Goal: Information Seeking & Learning: Learn about a topic

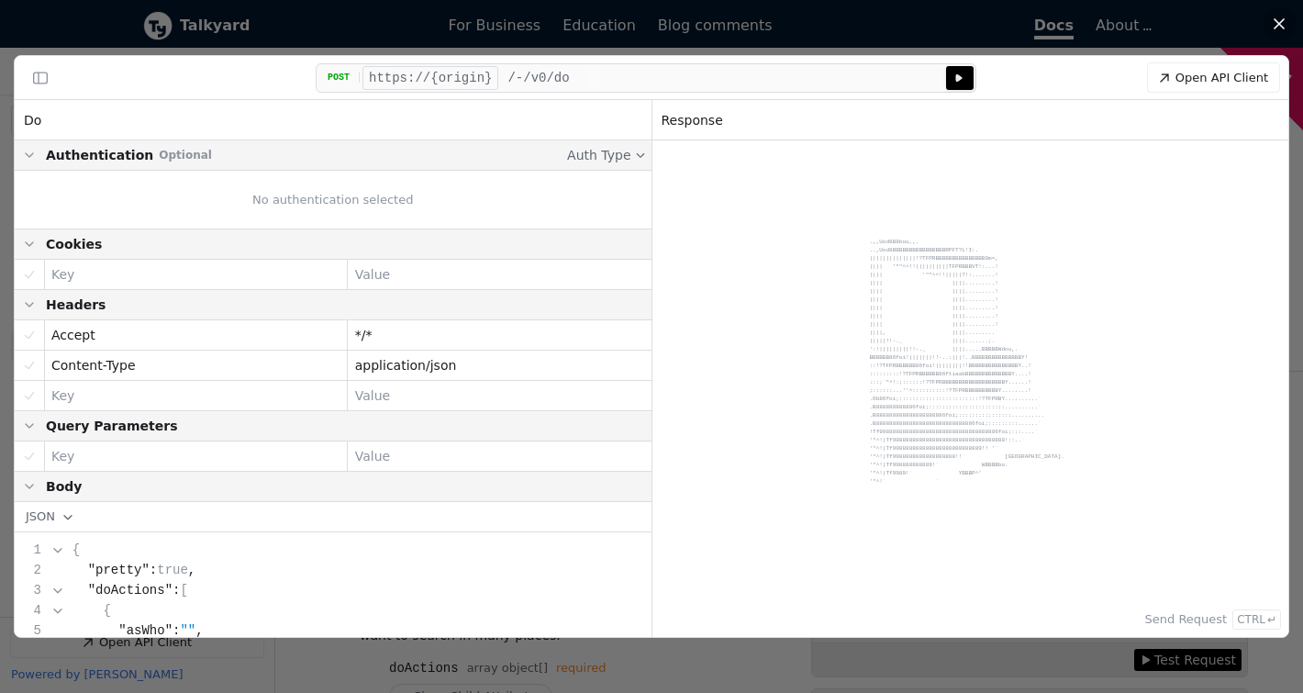
scroll to position [691, 0]
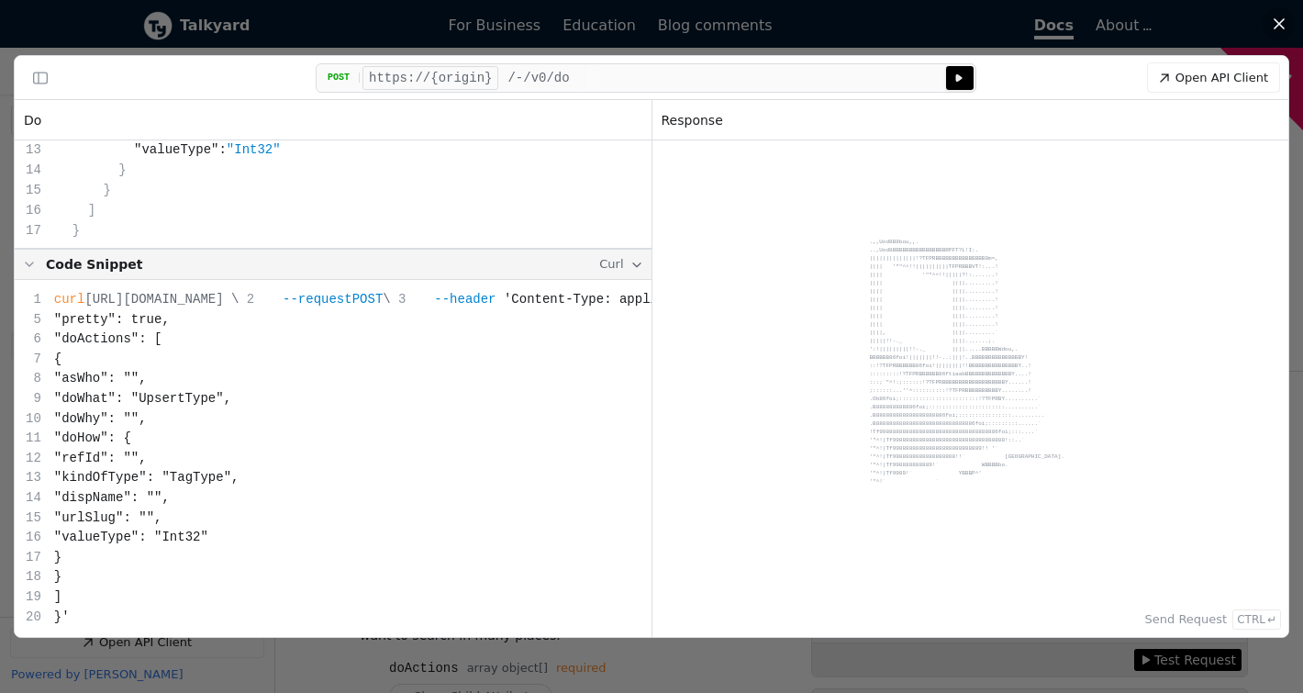
click at [290, 649] on div at bounding box center [651, 346] width 1303 height 693
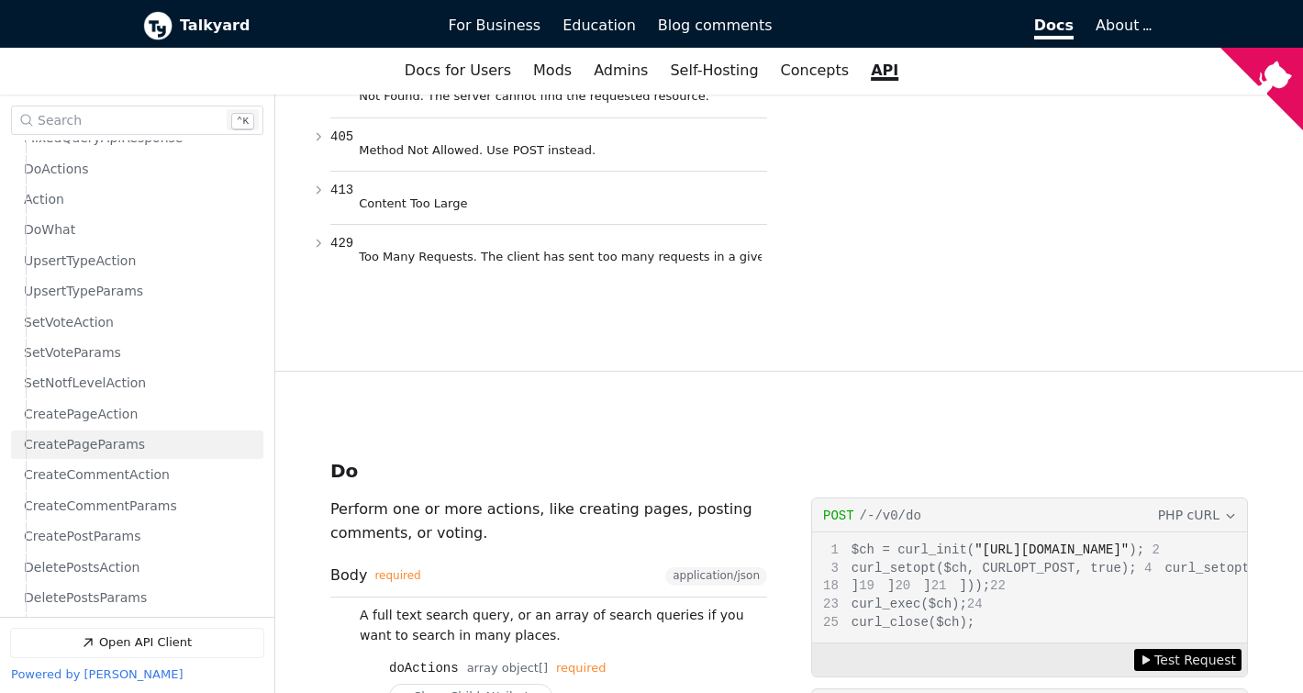
scroll to position [641, 0]
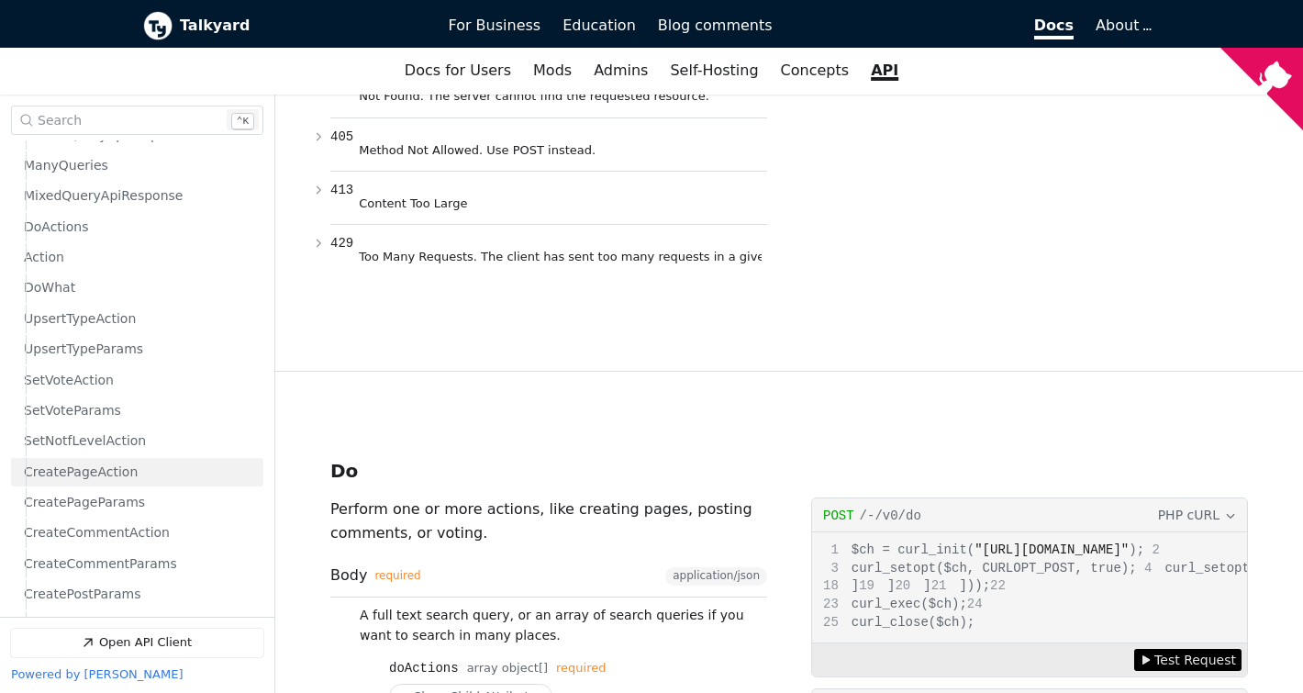
click at [135, 474] on link "CreatePageAction" at bounding box center [139, 472] width 231 height 28
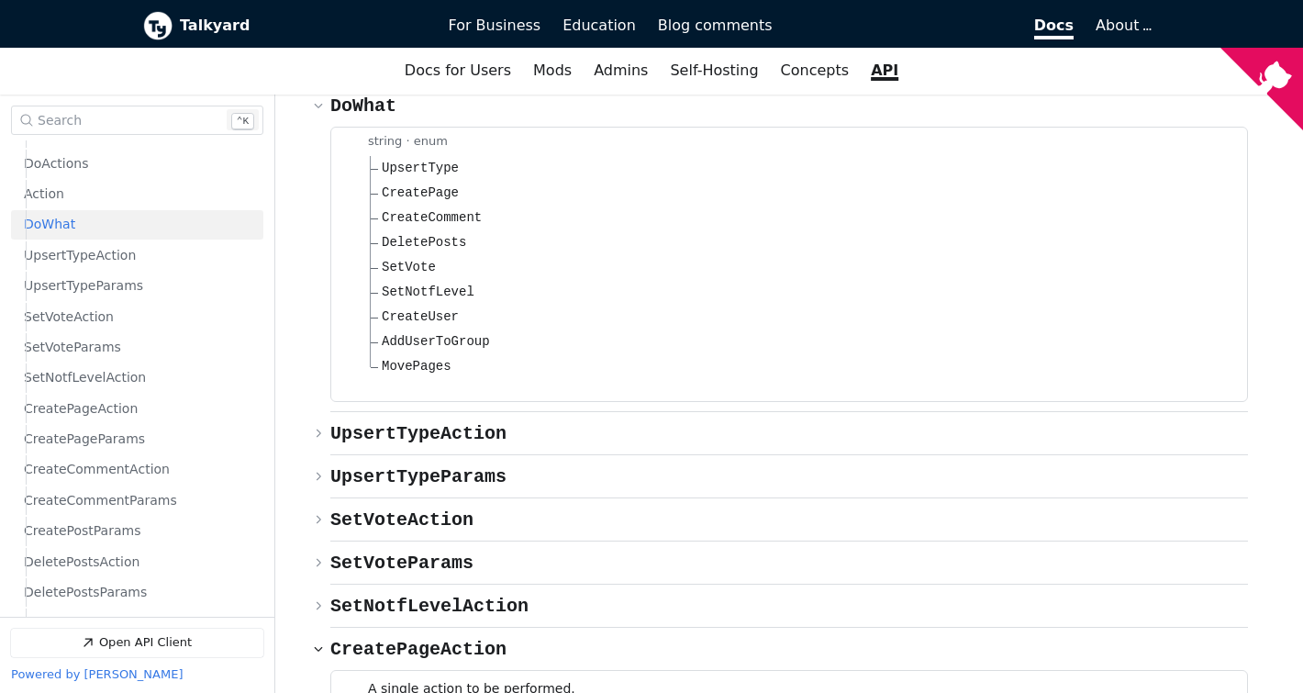
scroll to position [10549, 0]
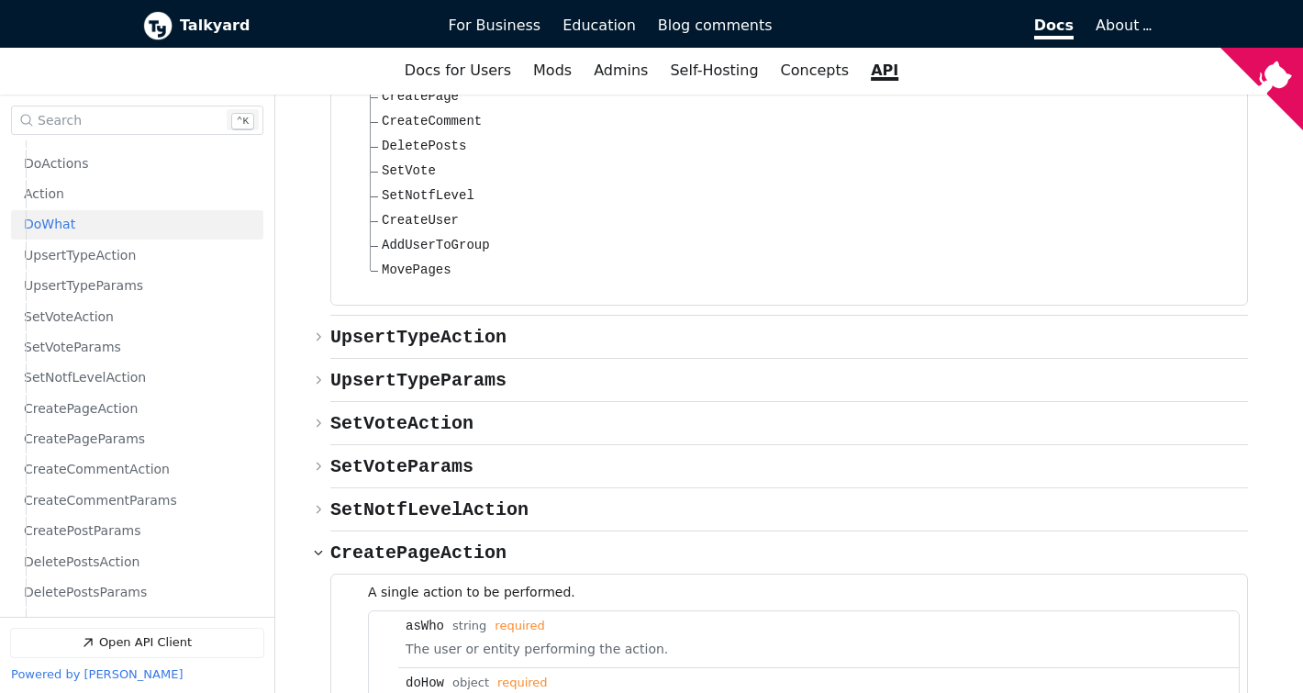
click at [427, 542] on span "CreatePageAction" at bounding box center [418, 552] width 176 height 21
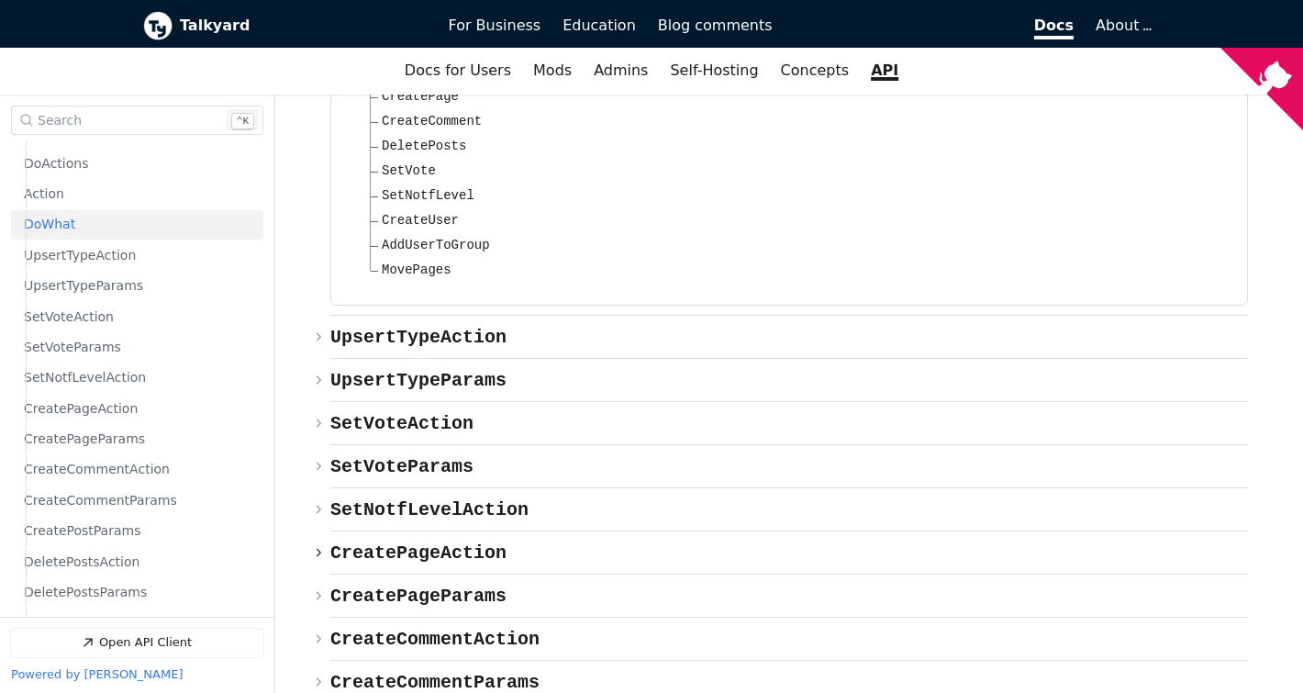
click at [427, 542] on span "CreatePageAction" at bounding box center [418, 552] width 176 height 21
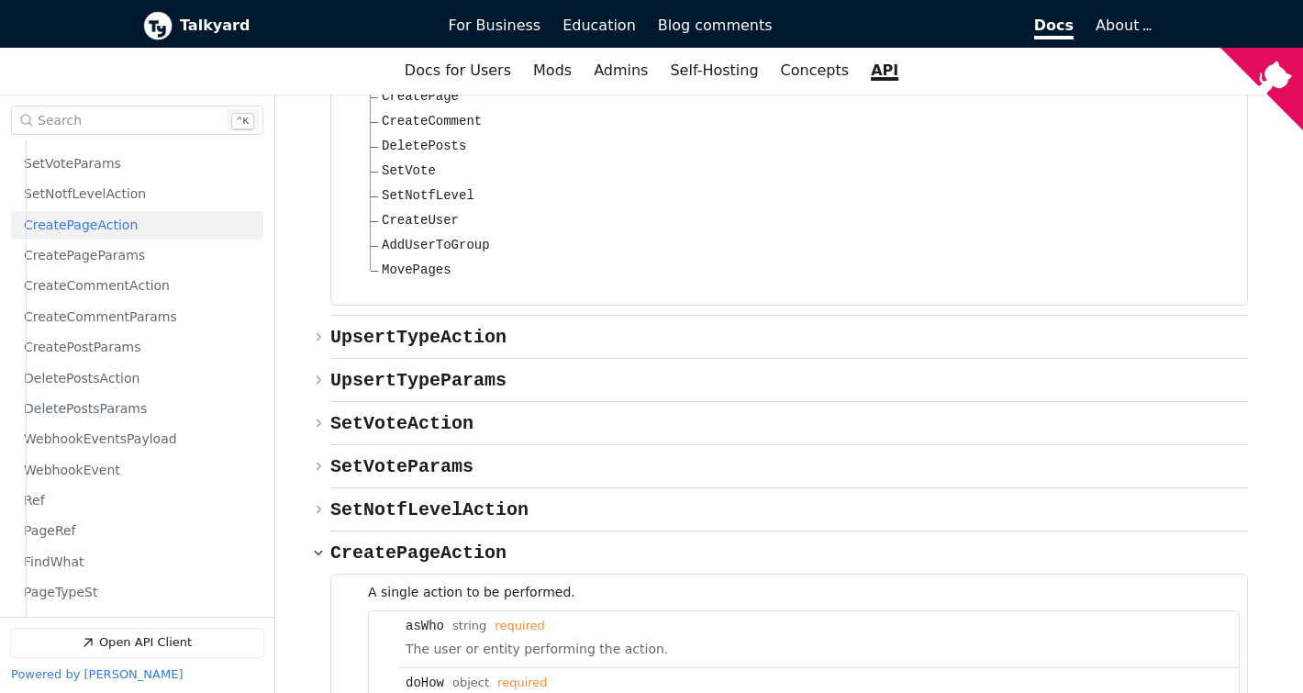
scroll to position [887, 0]
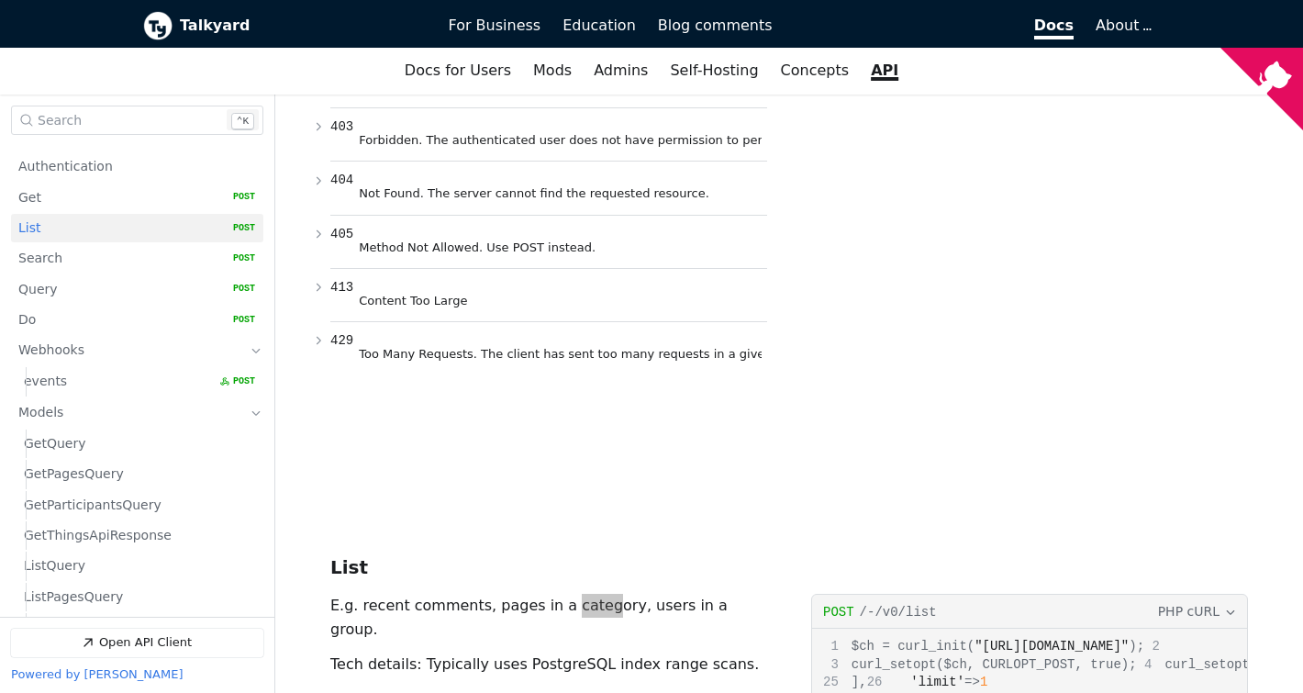
scroll to position [27, 0]
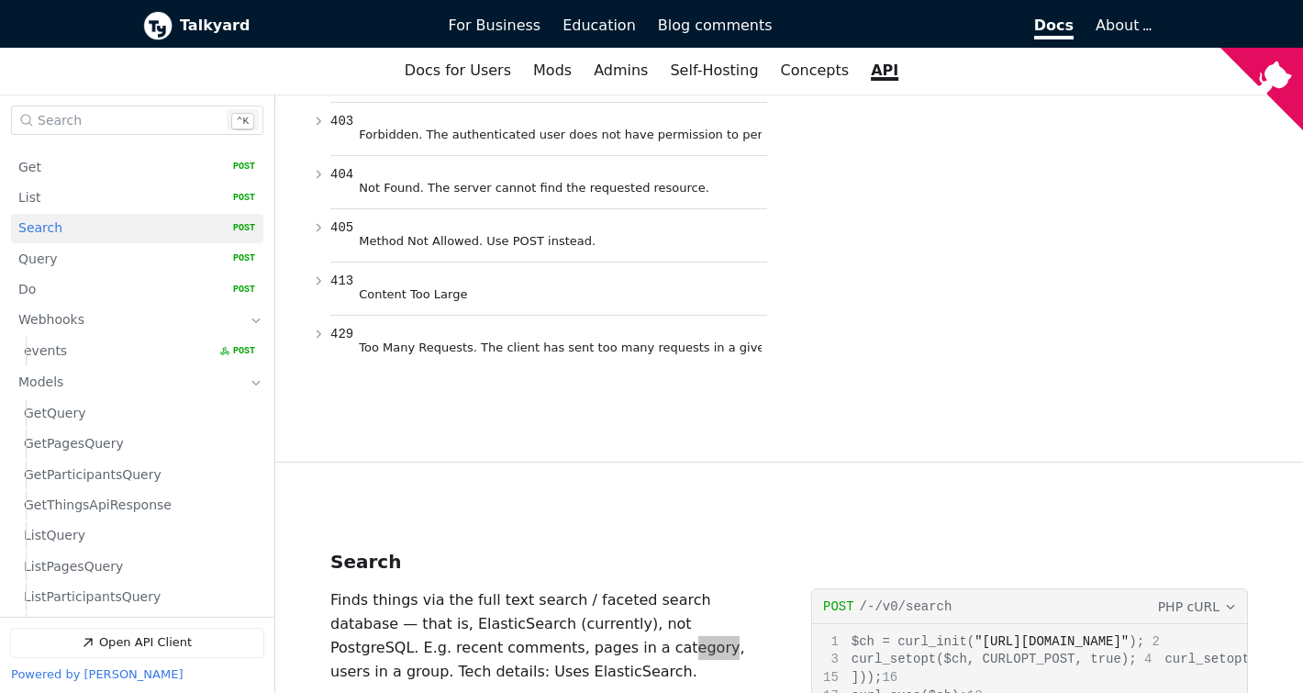
scroll to position [57, 0]
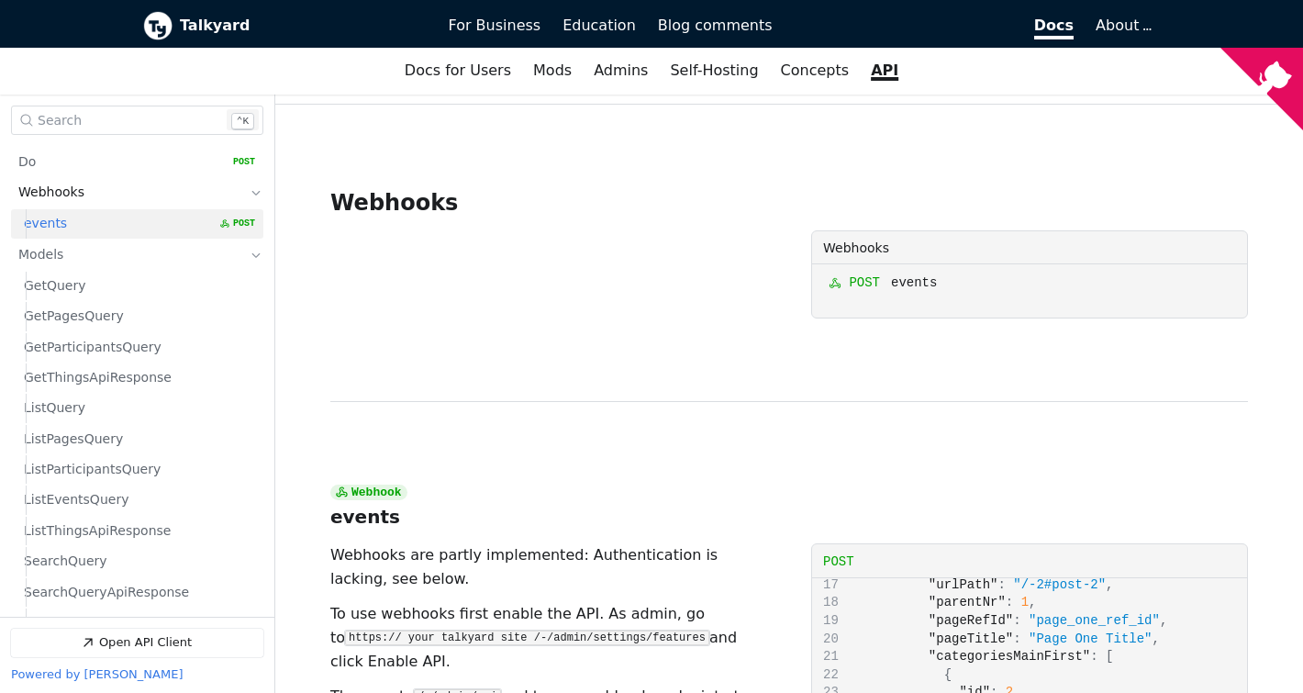
scroll to position [372, 0]
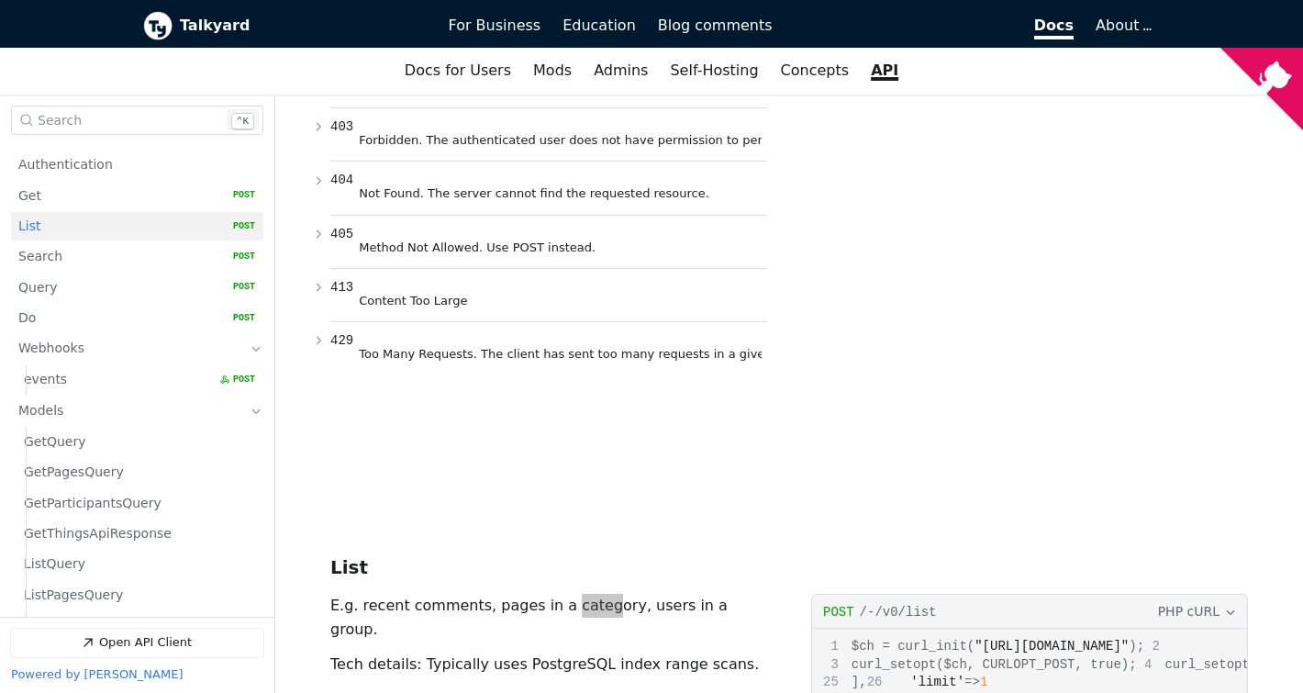
scroll to position [27, 0]
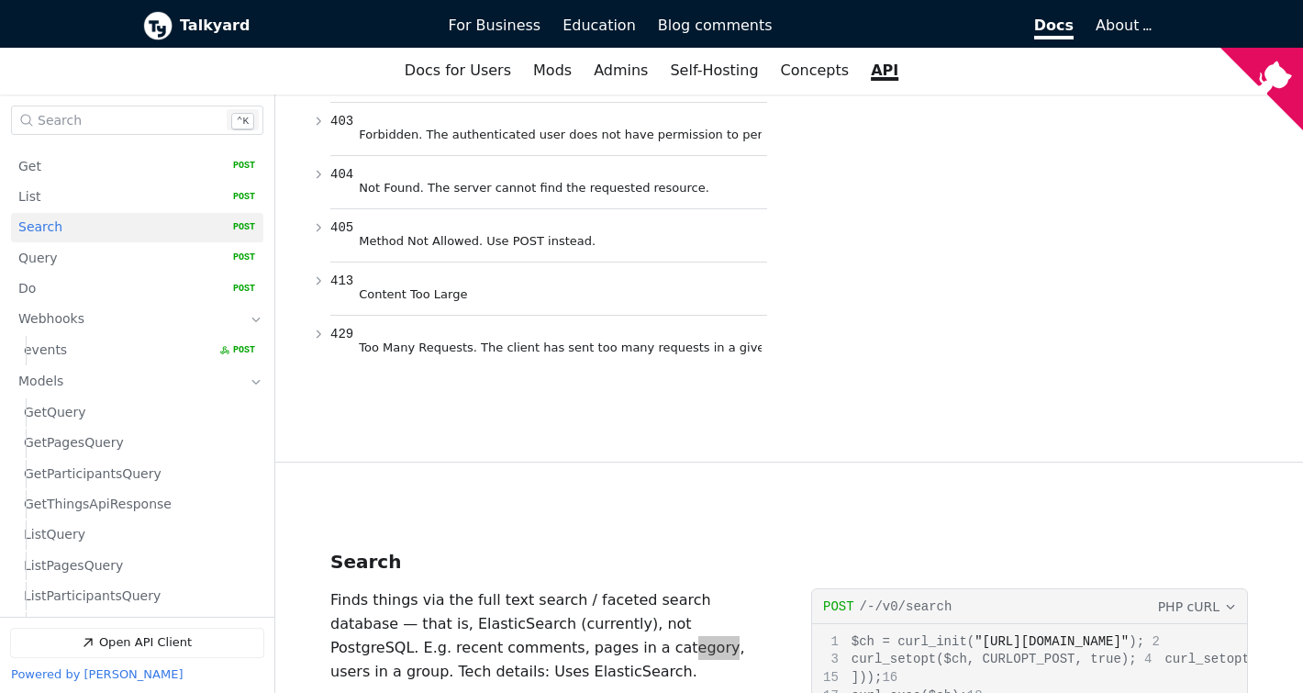
scroll to position [57, 0]
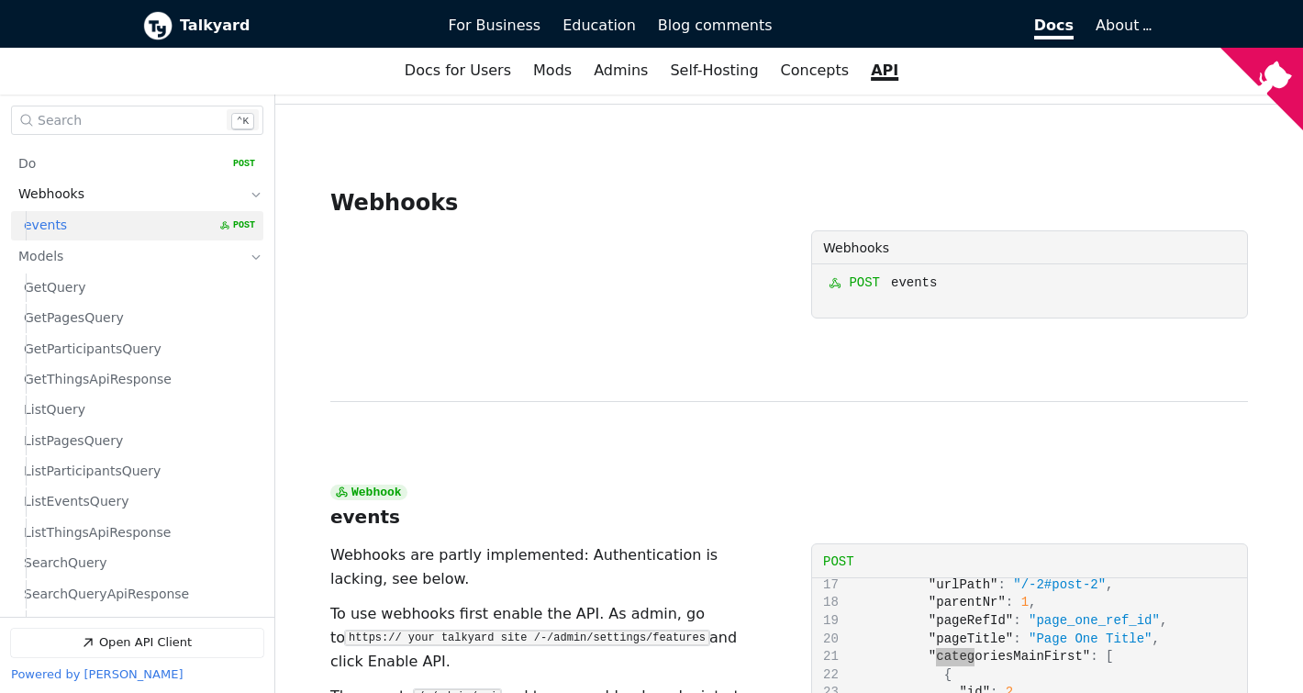
scroll to position [184, 0]
click at [714, 543] on p "Webhooks are partly implemented: Authentication is lacking, see below." at bounding box center [548, 567] width 437 height 48
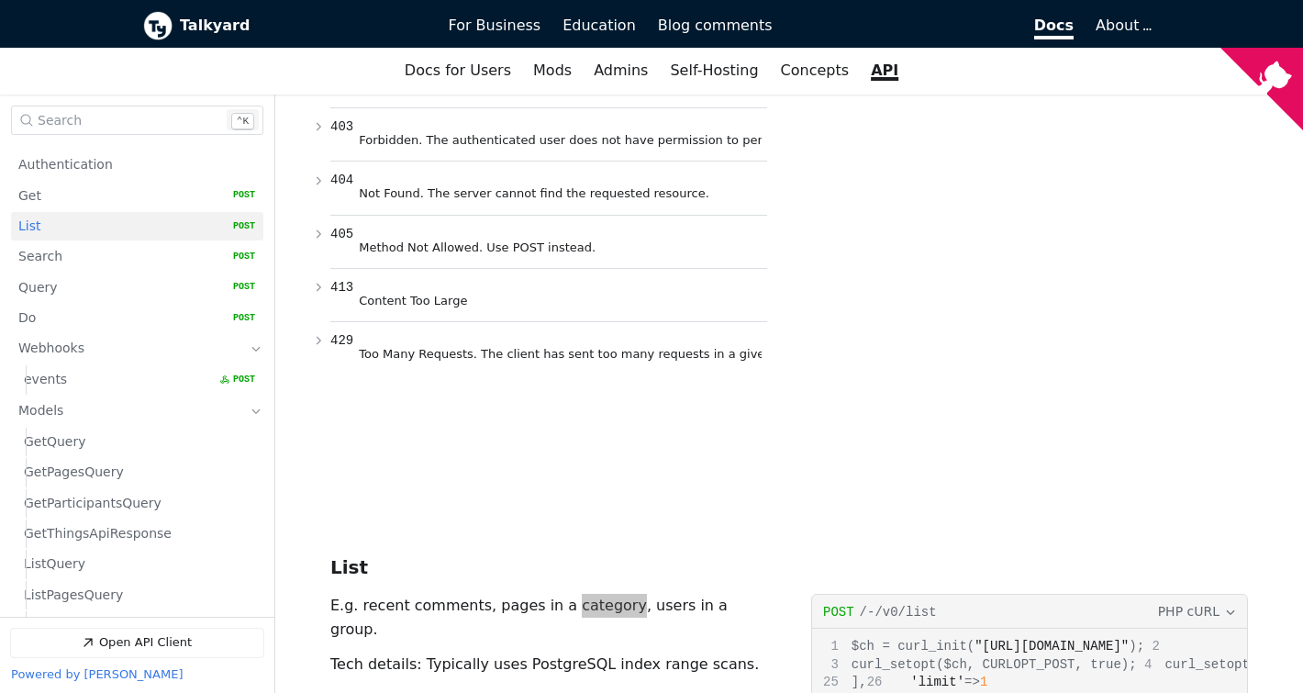
scroll to position [27, 0]
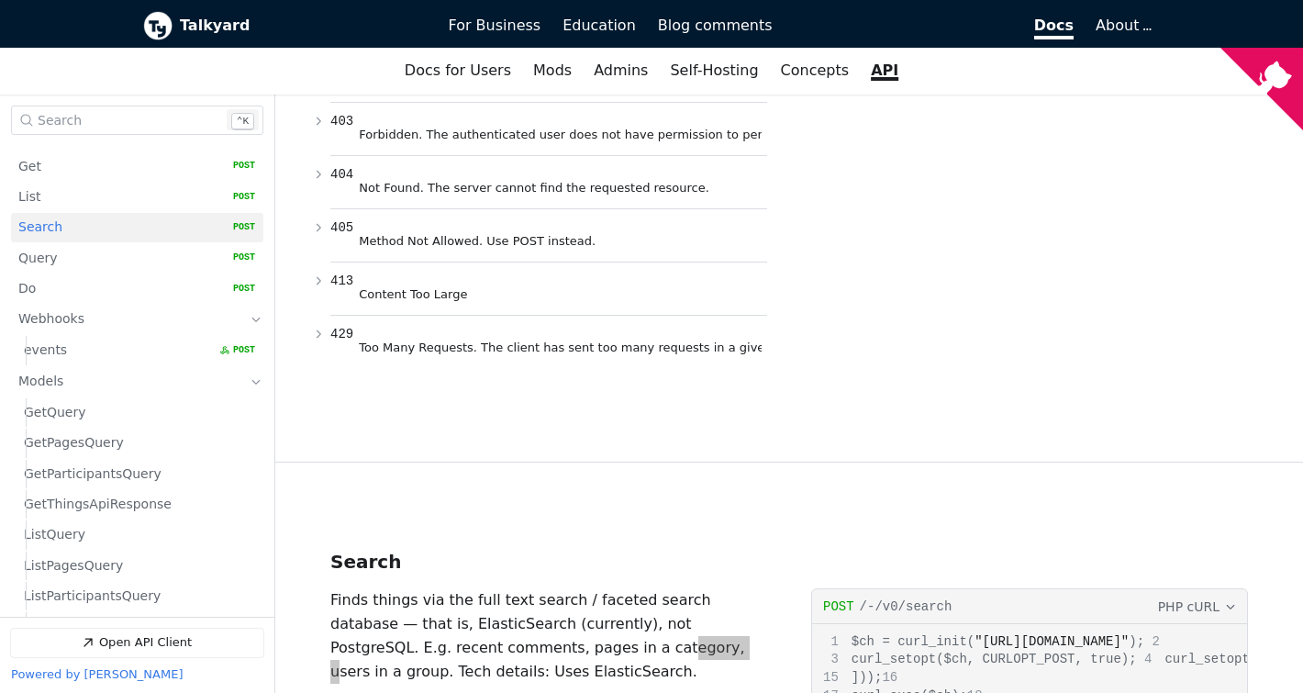
scroll to position [7561, 0]
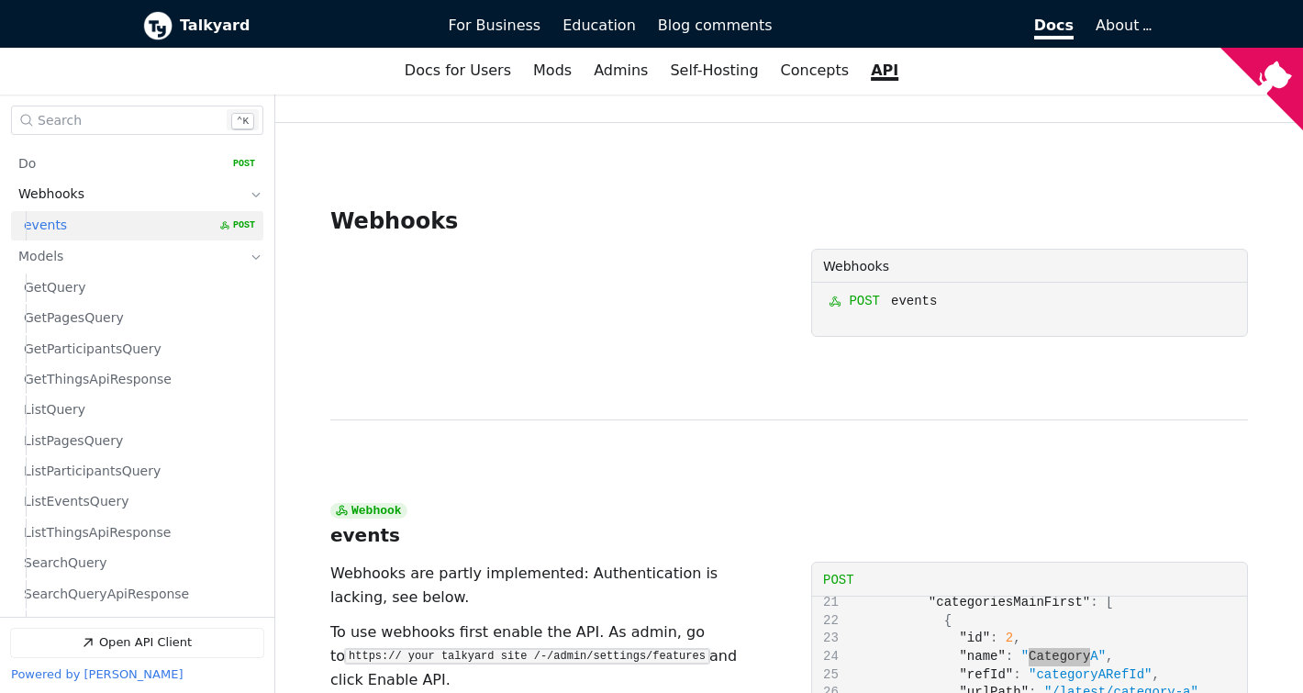
scroll to position [184, 0]
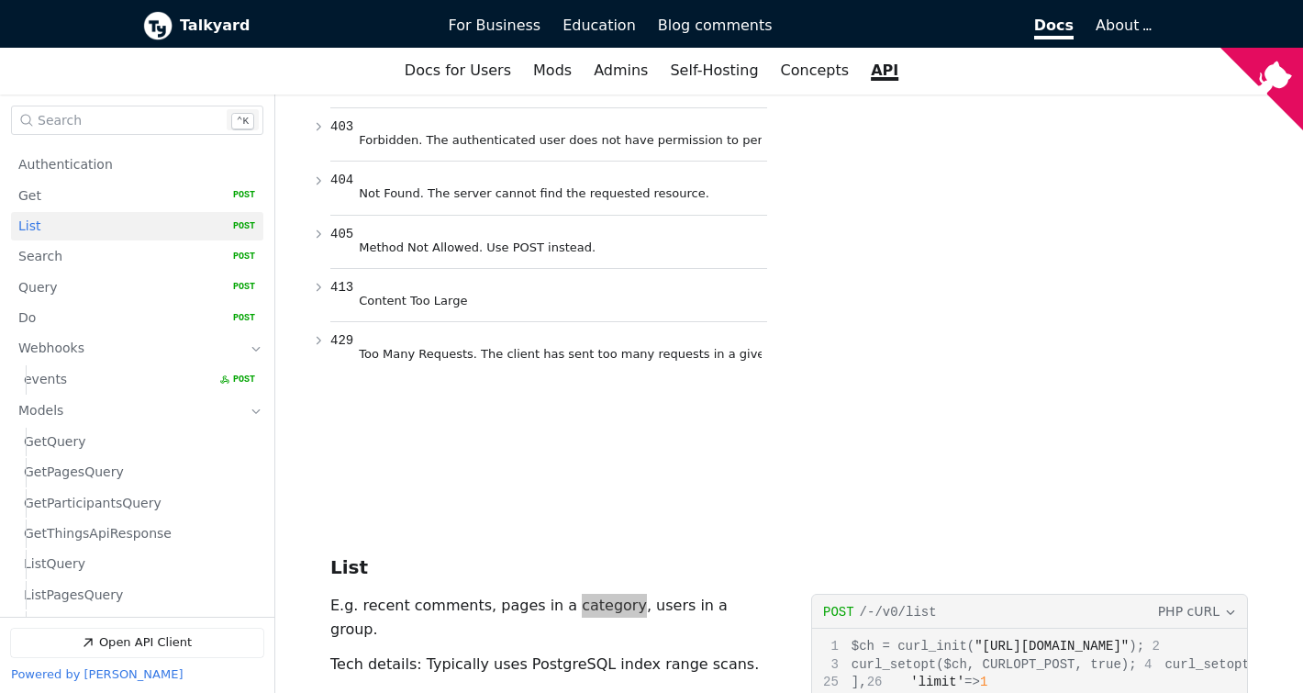
scroll to position [27, 0]
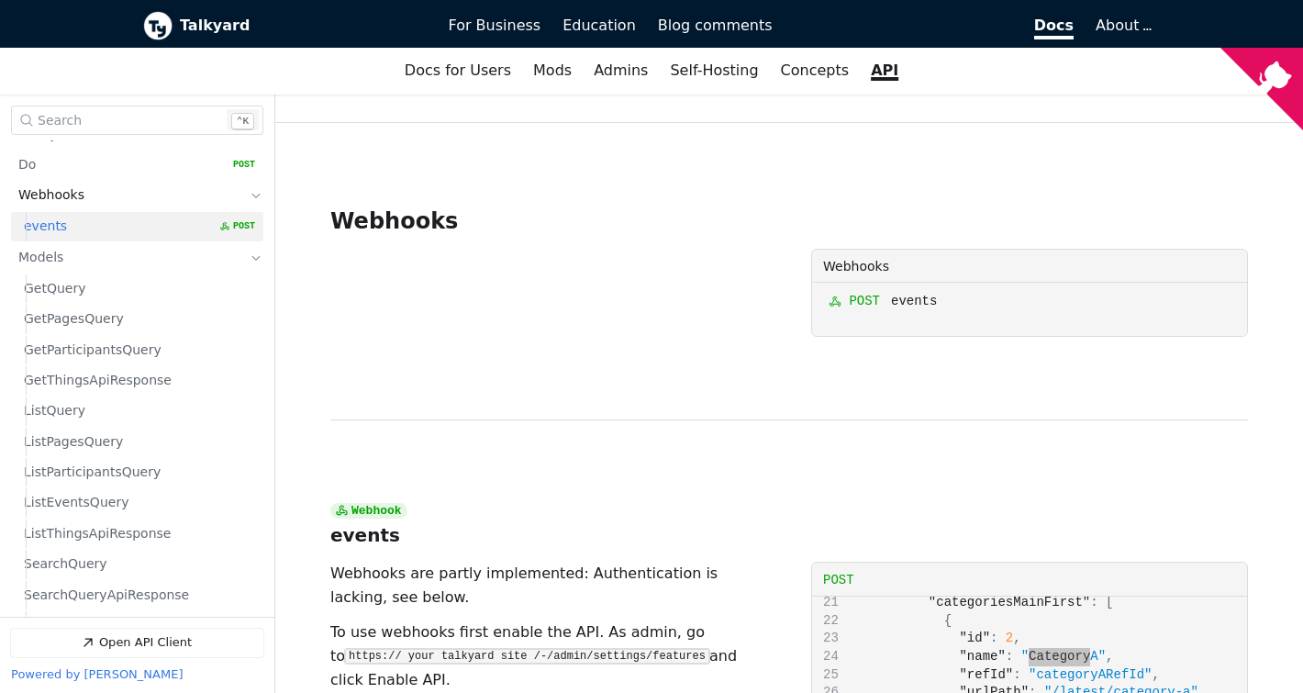
scroll to position [184, 0]
